Goal: Obtain resource: Download file/media

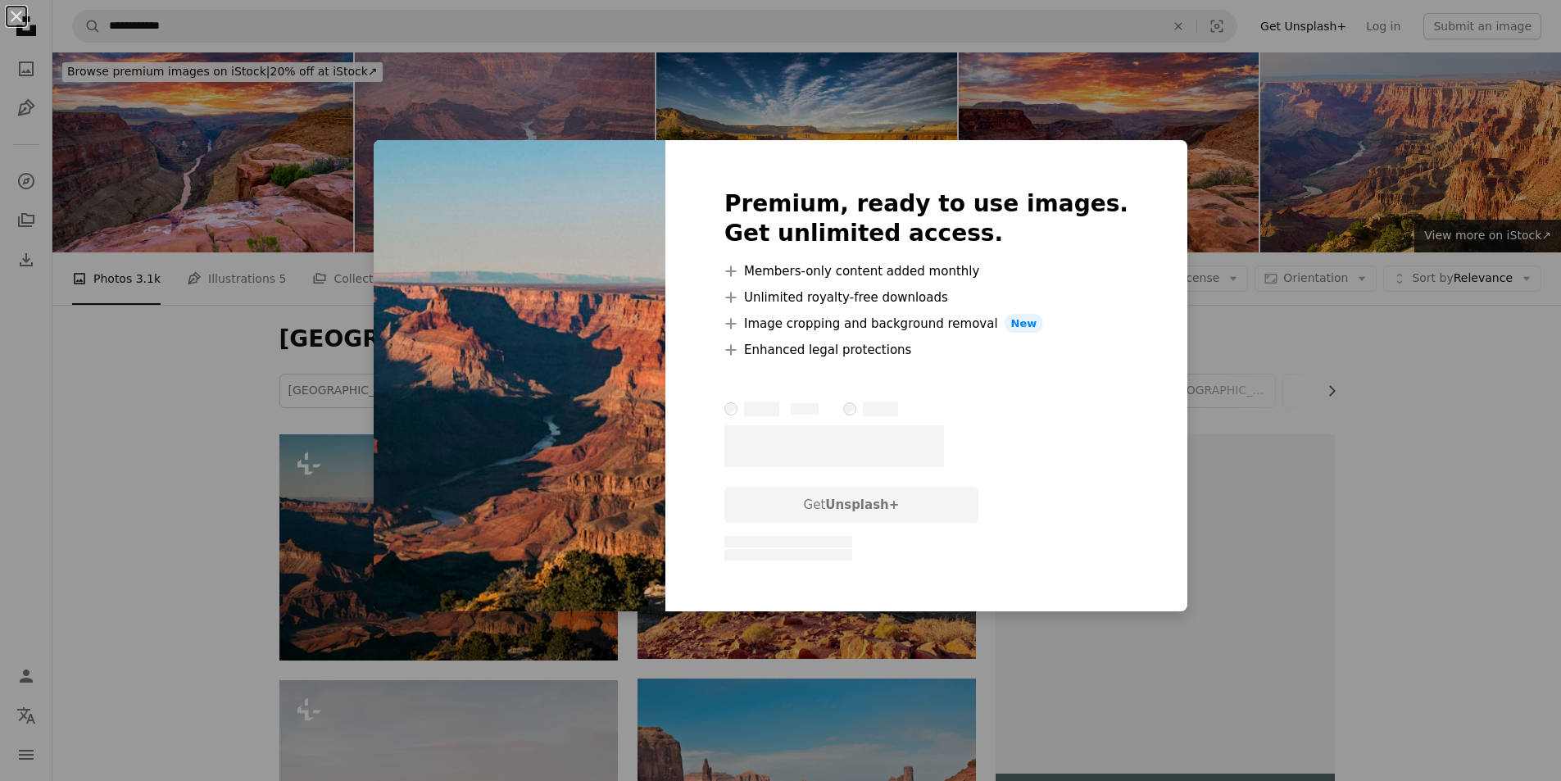
scroll to position [326, 0]
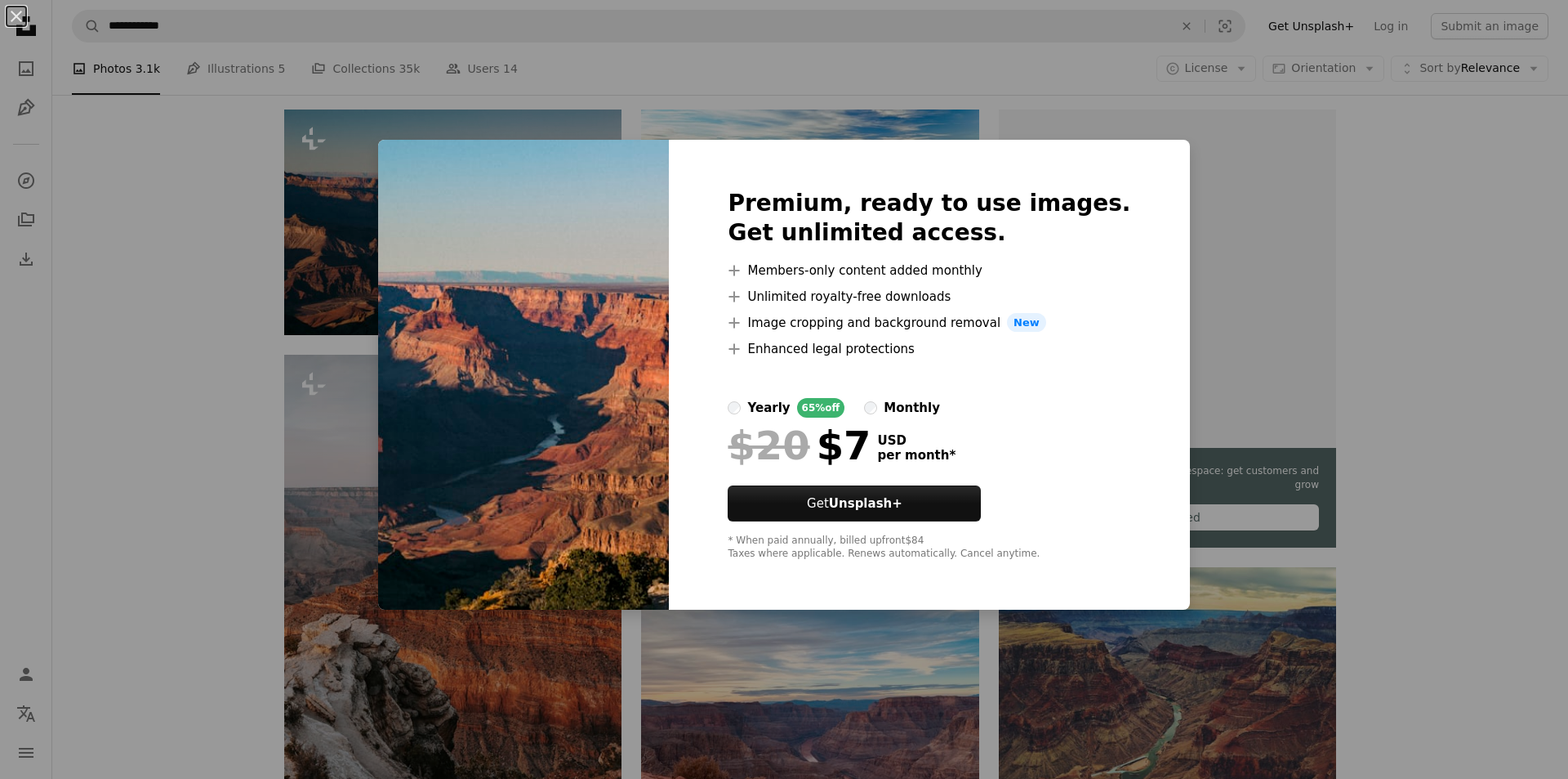
click at [1338, 228] on div "An X shape Premium, ready to use images. Get unlimited access. A plus sign Memb…" at bounding box center [784, 389] width 1568 height 779
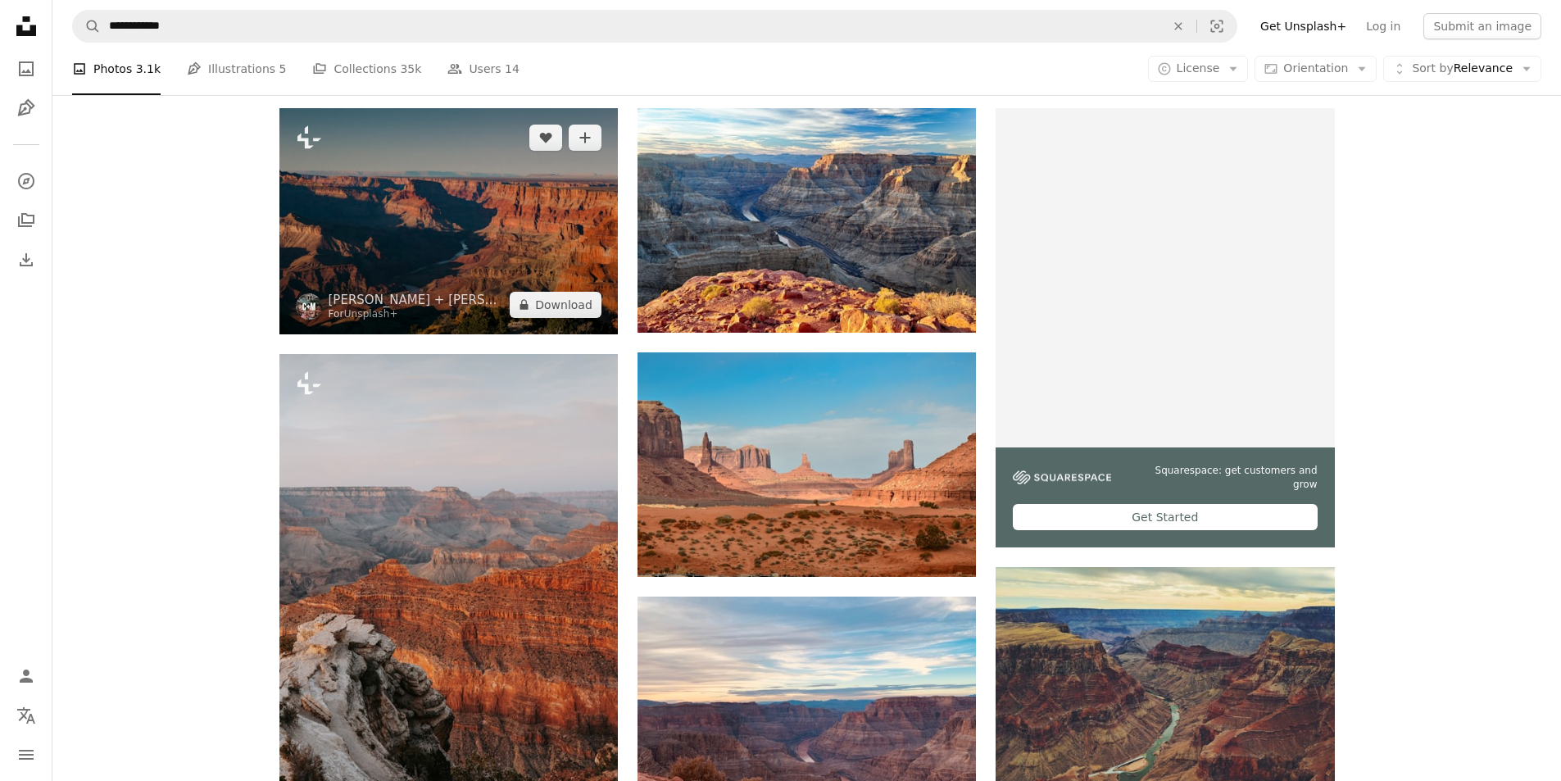
click at [397, 206] on img at bounding box center [448, 220] width 338 height 225
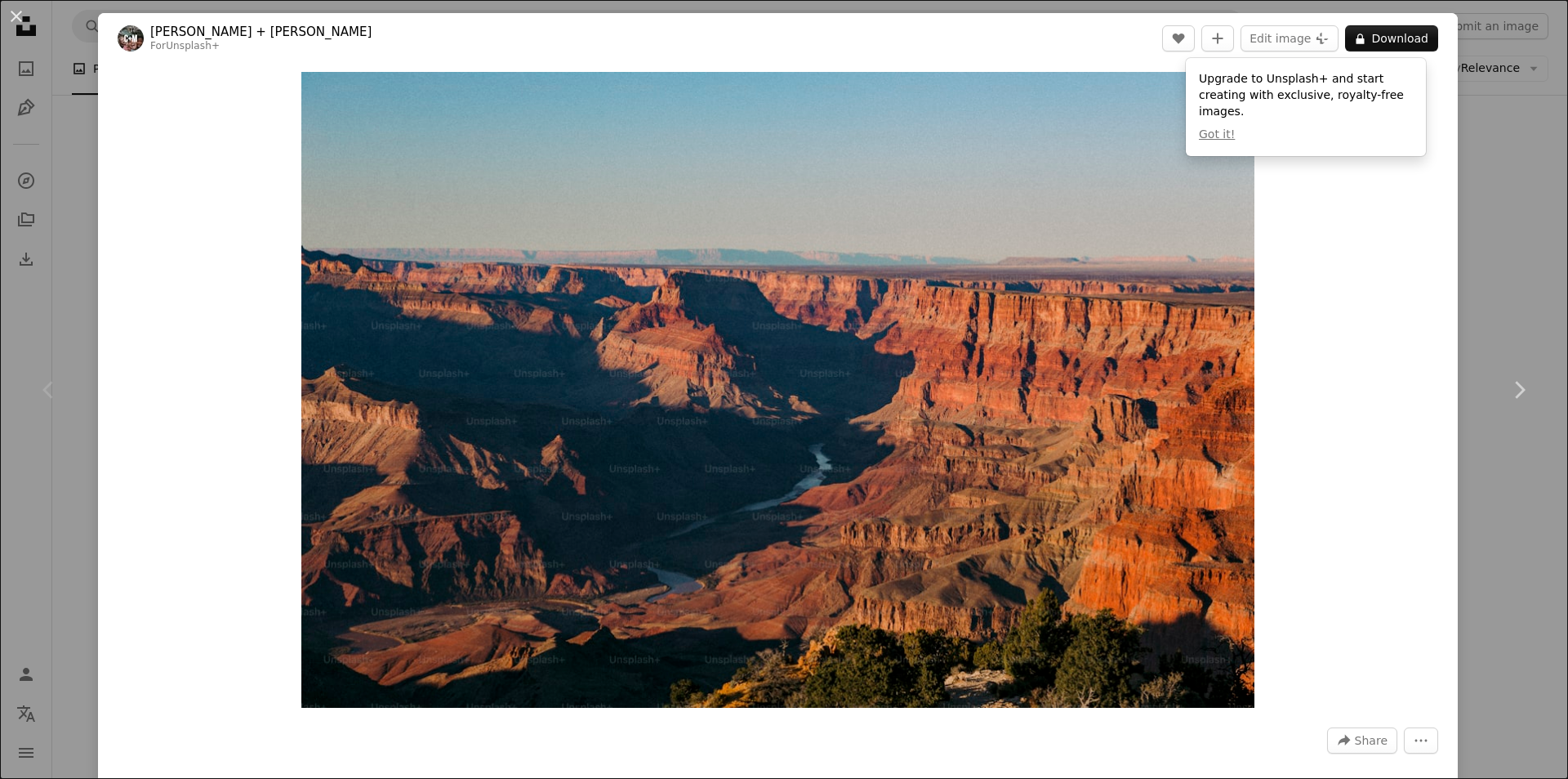
click at [1462, 199] on div "An X shape Chevron left Chevron right [PERSON_NAME] + [PERSON_NAME] For Unsplas…" at bounding box center [784, 389] width 1568 height 779
